Goal: Transaction & Acquisition: Purchase product/service

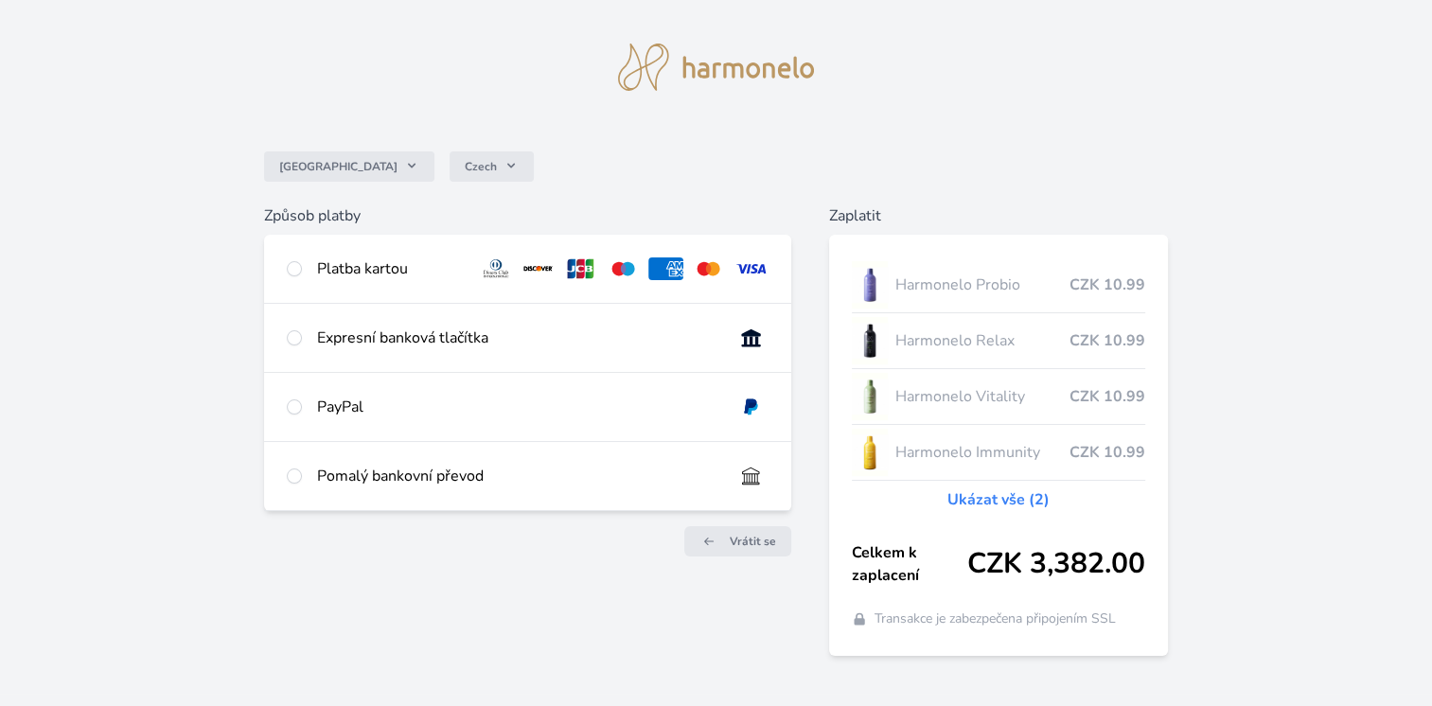
scroll to position [64, 0]
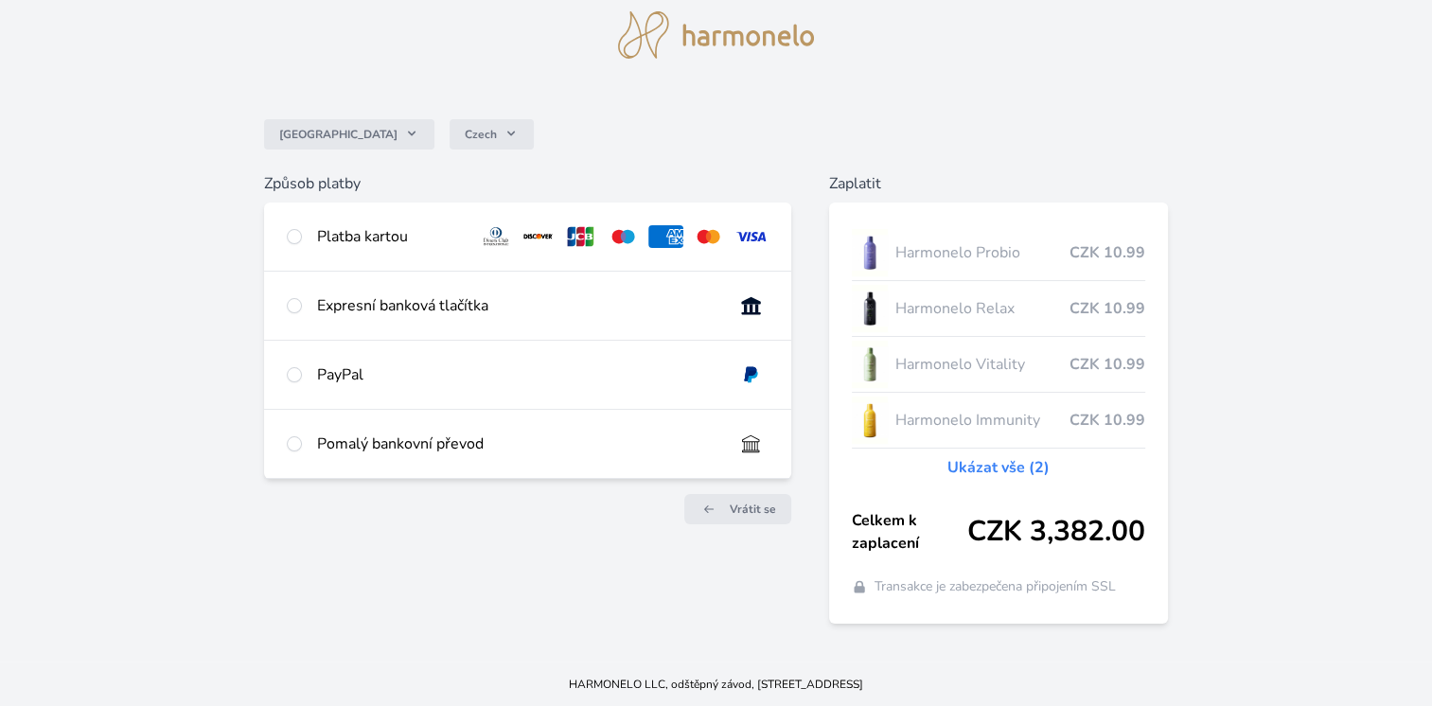
click at [287, 243] on div at bounding box center [294, 236] width 15 height 23
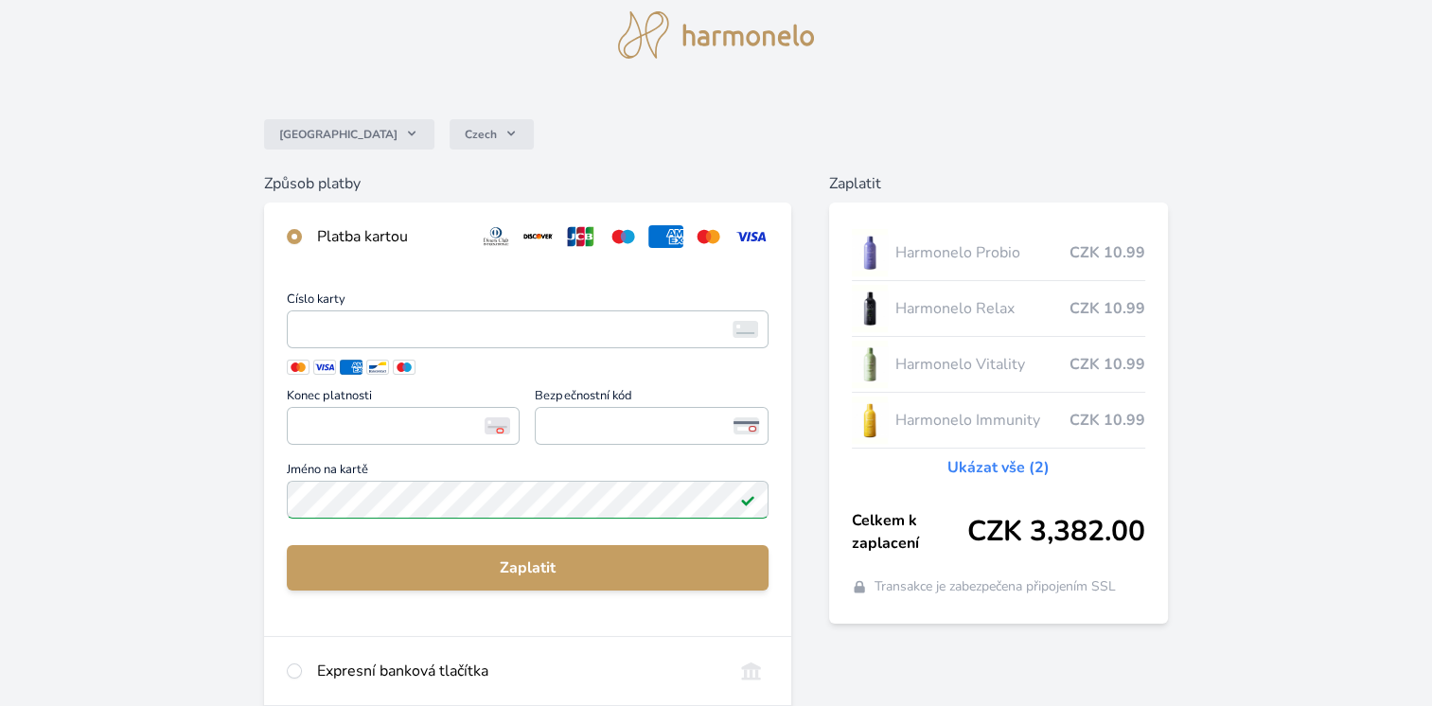
click at [287, 243] on div at bounding box center [294, 236] width 15 height 23
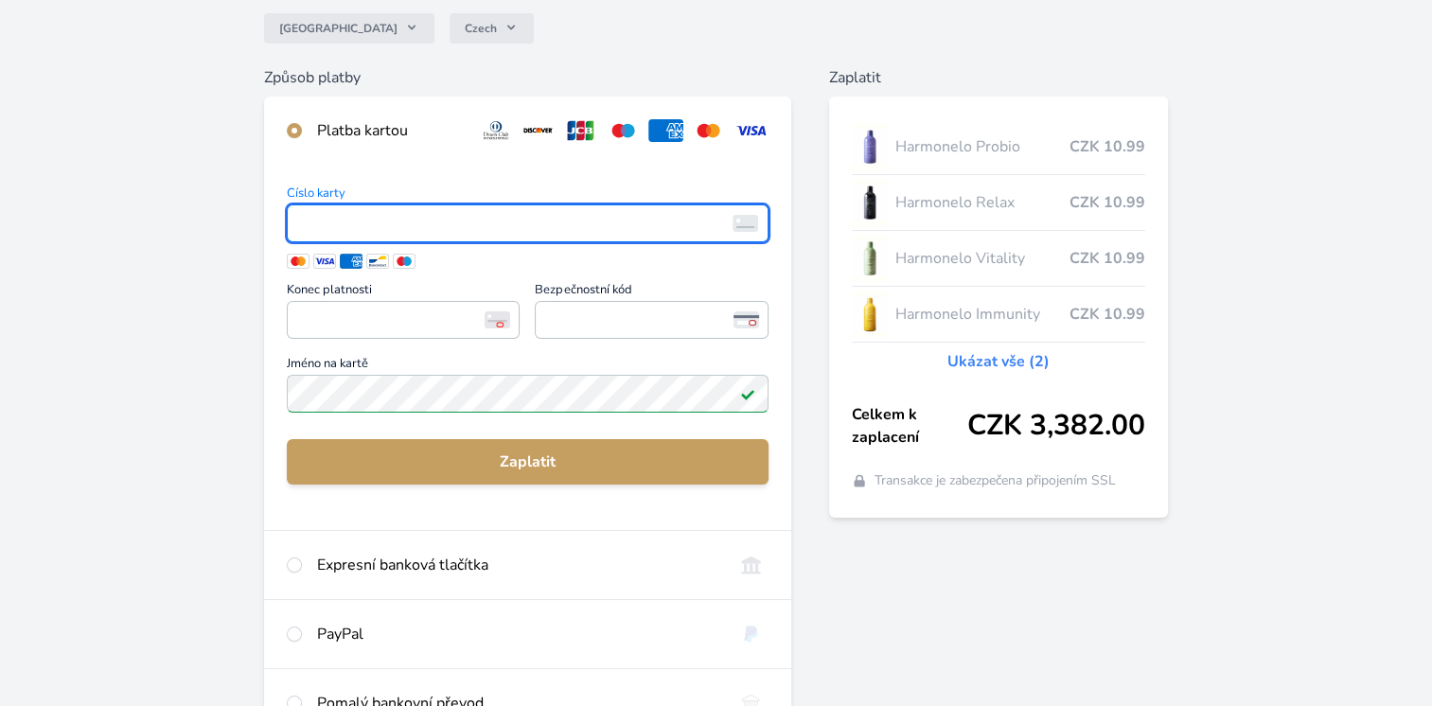
scroll to position [344, 0]
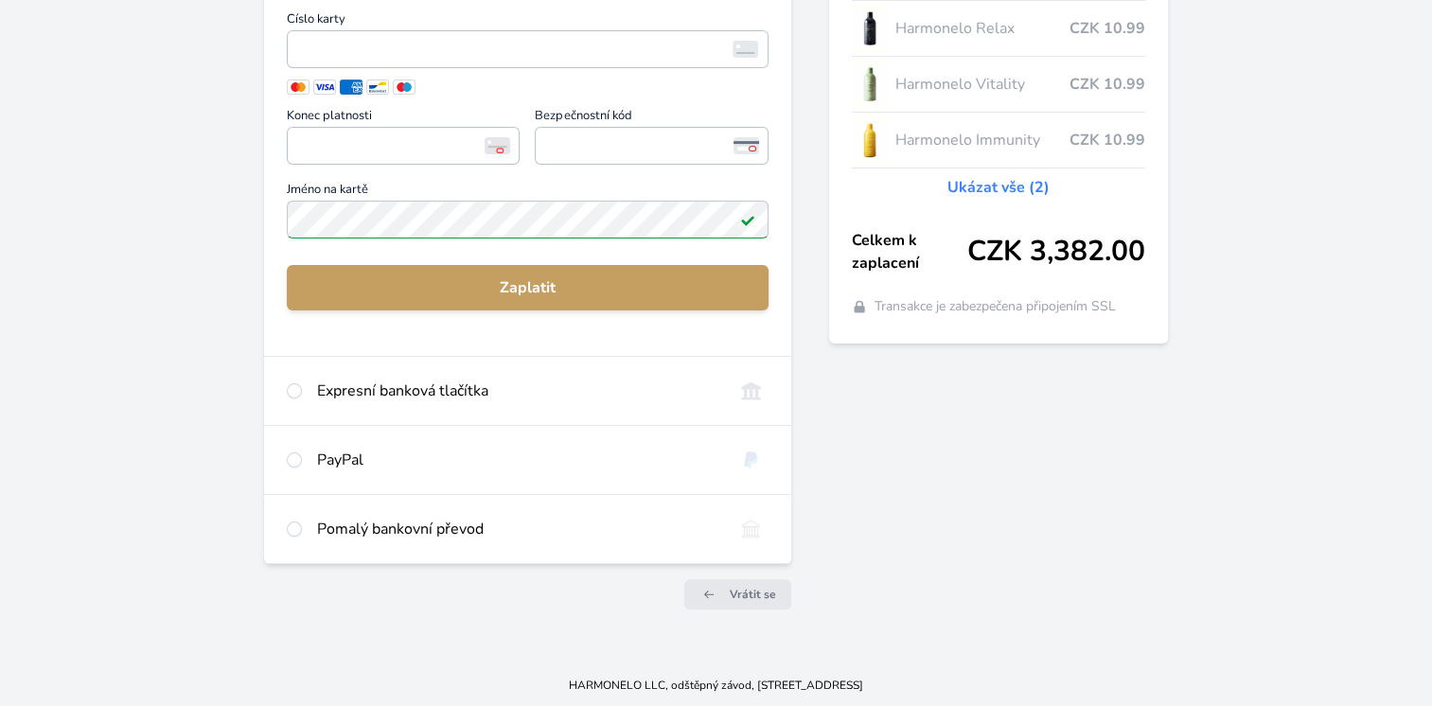
click at [287, 453] on div at bounding box center [294, 460] width 15 height 23
radio input "false"
radio input "true"
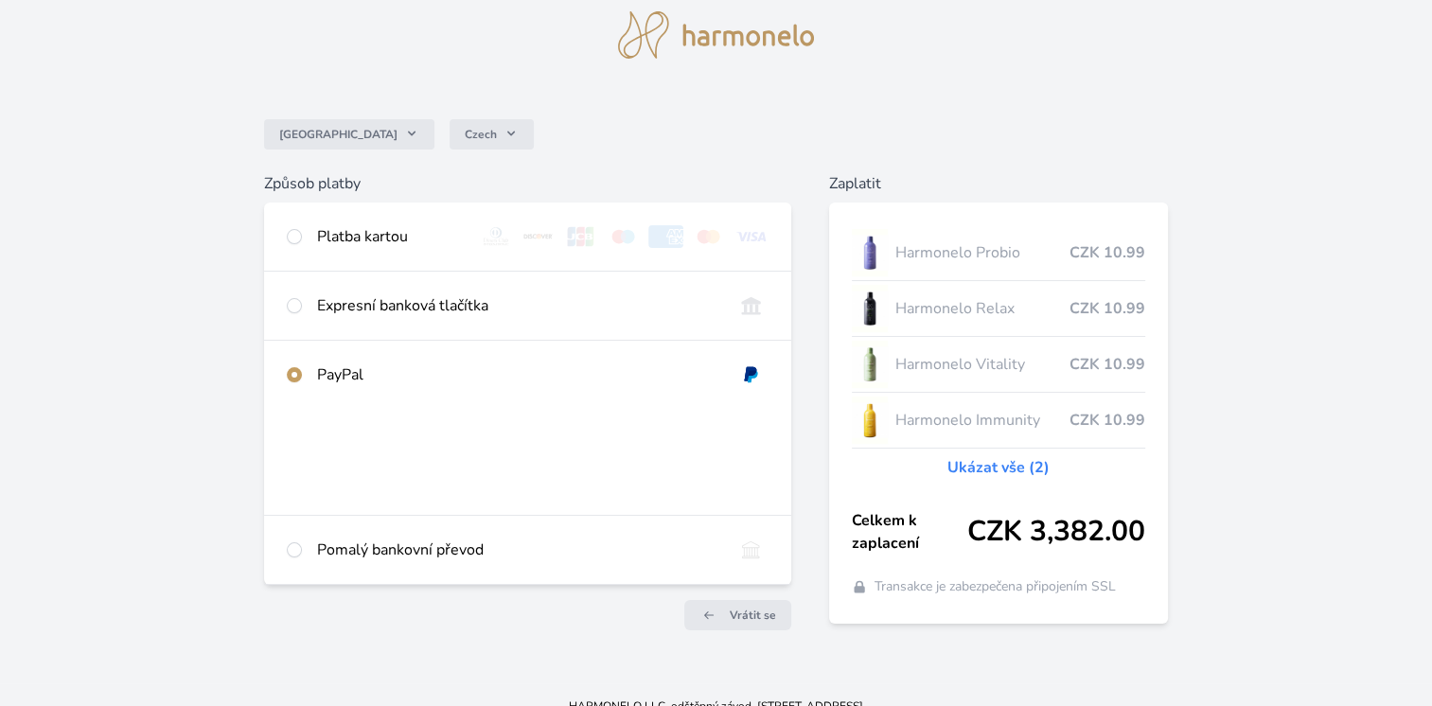
scroll to position [86, 0]
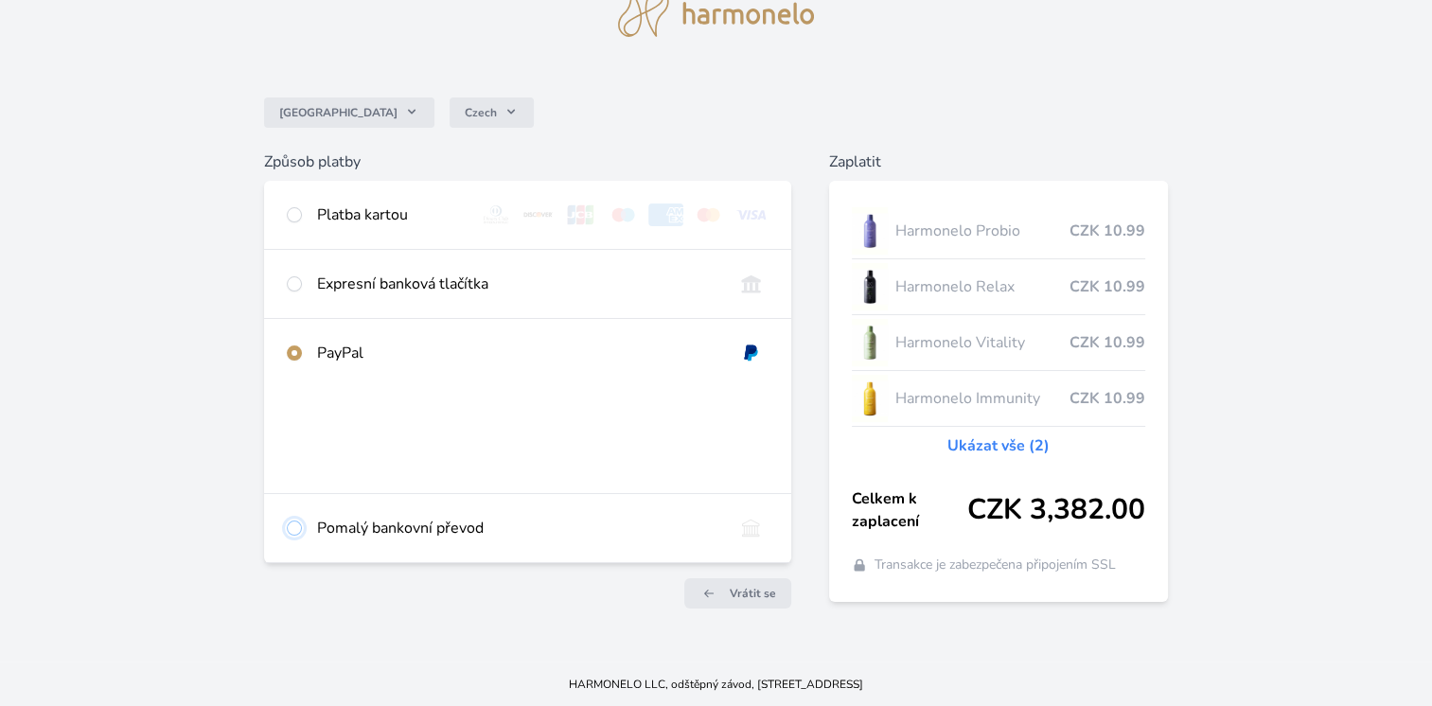
click at [292, 527] on input "radio" at bounding box center [294, 527] width 15 height 15
radio input "true"
radio input "false"
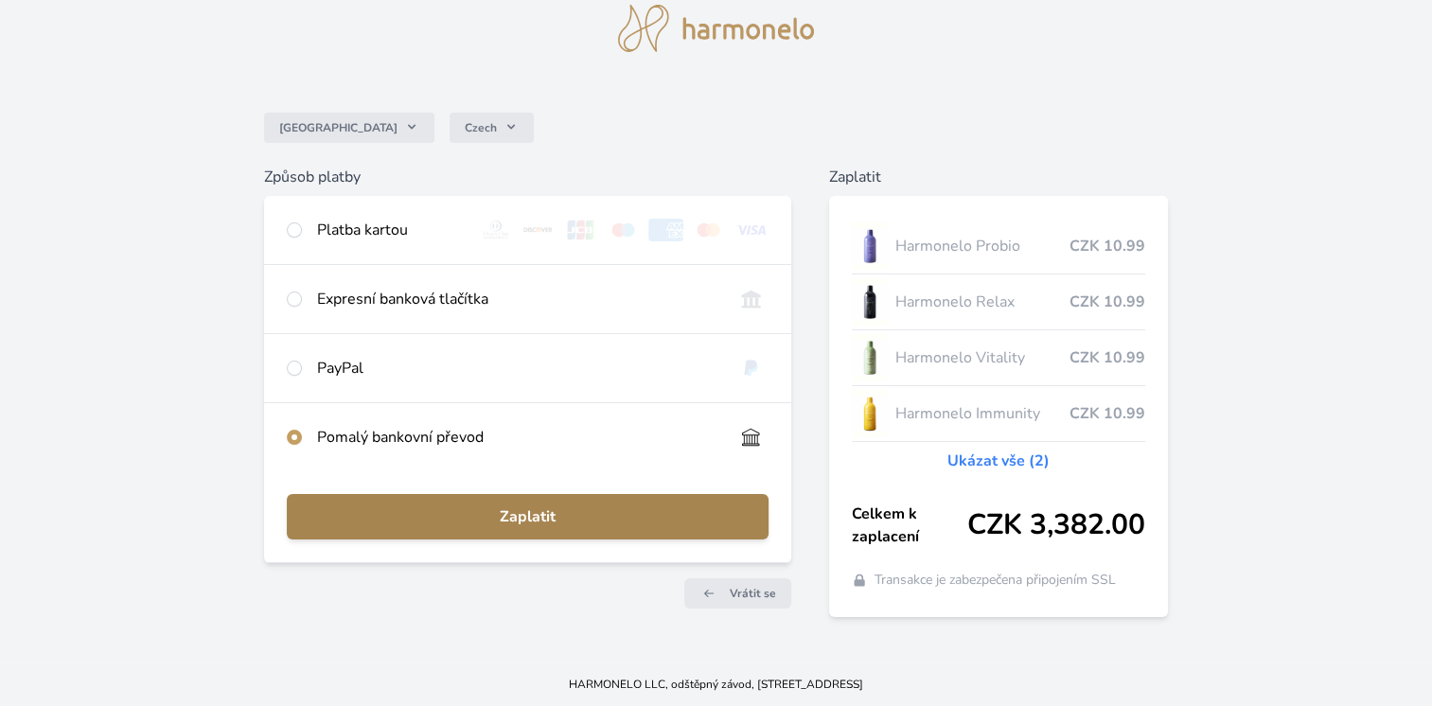
click at [379, 521] on span "Zaplatit" at bounding box center [527, 516] width 451 height 23
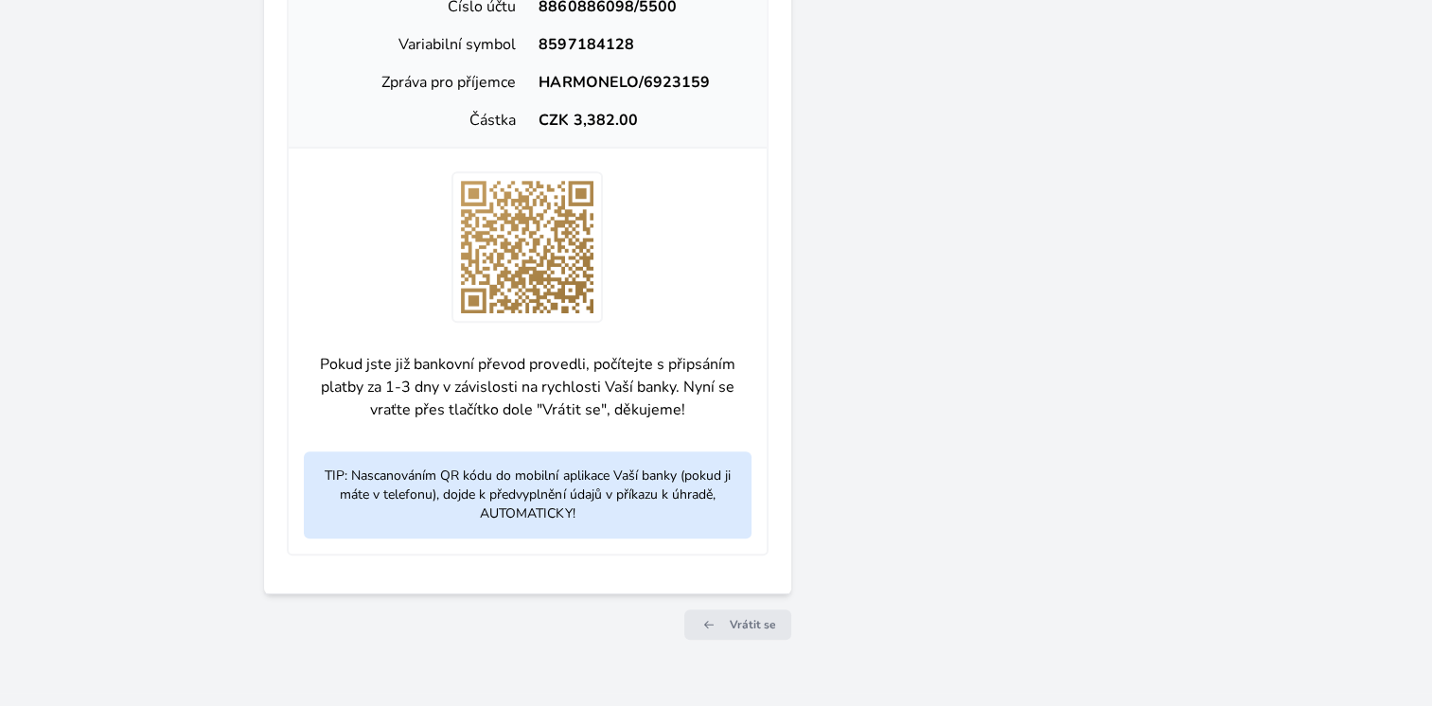
scroll to position [754, 0]
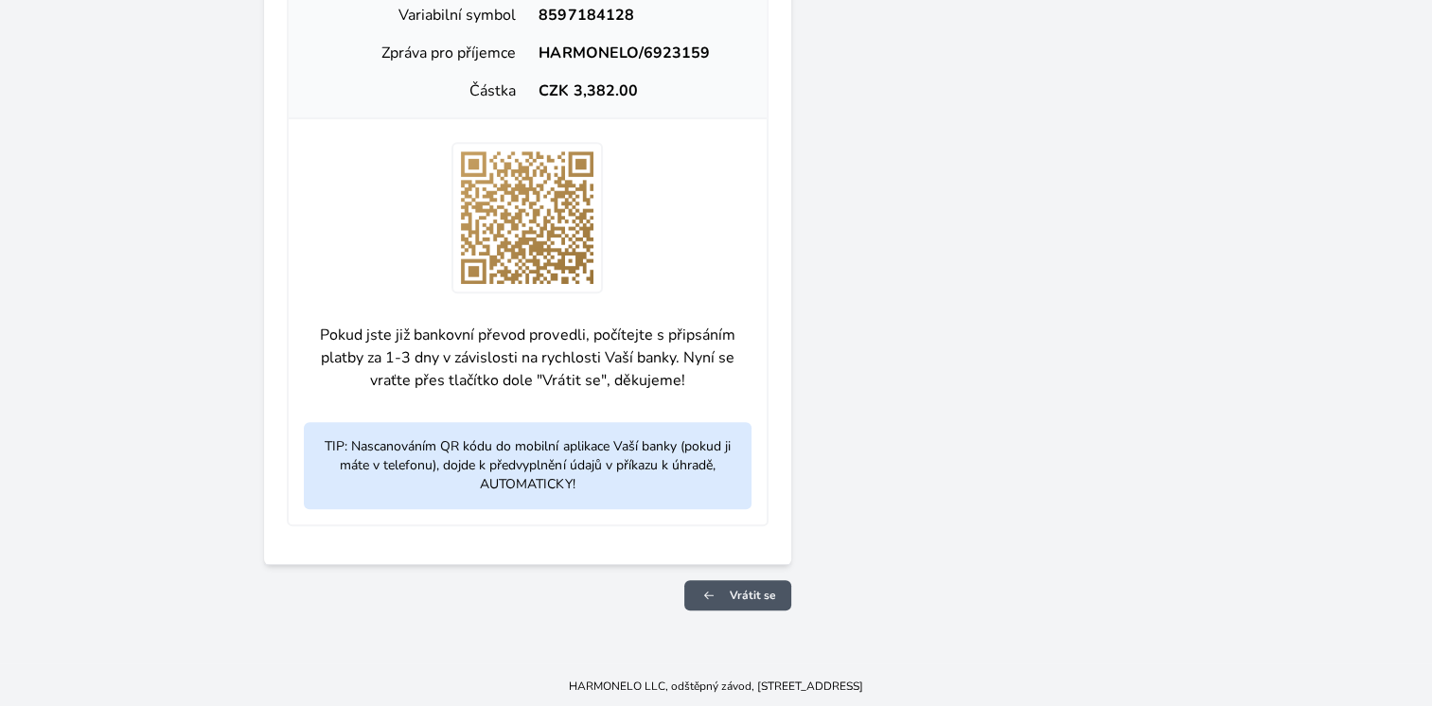
click at [748, 592] on span "Vrátit se" at bounding box center [753, 595] width 46 height 15
